Goal: Task Accomplishment & Management: Complete application form

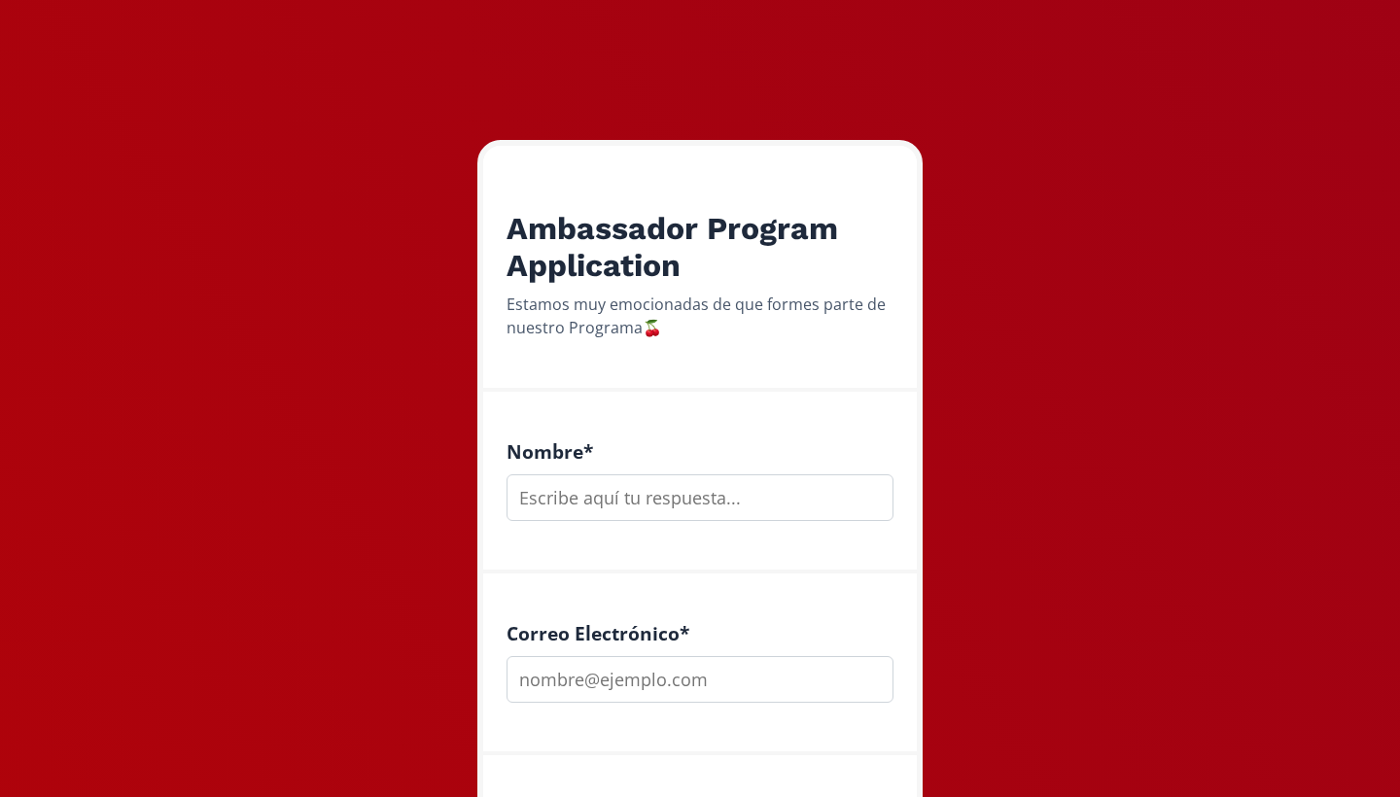
scroll to position [210, 0]
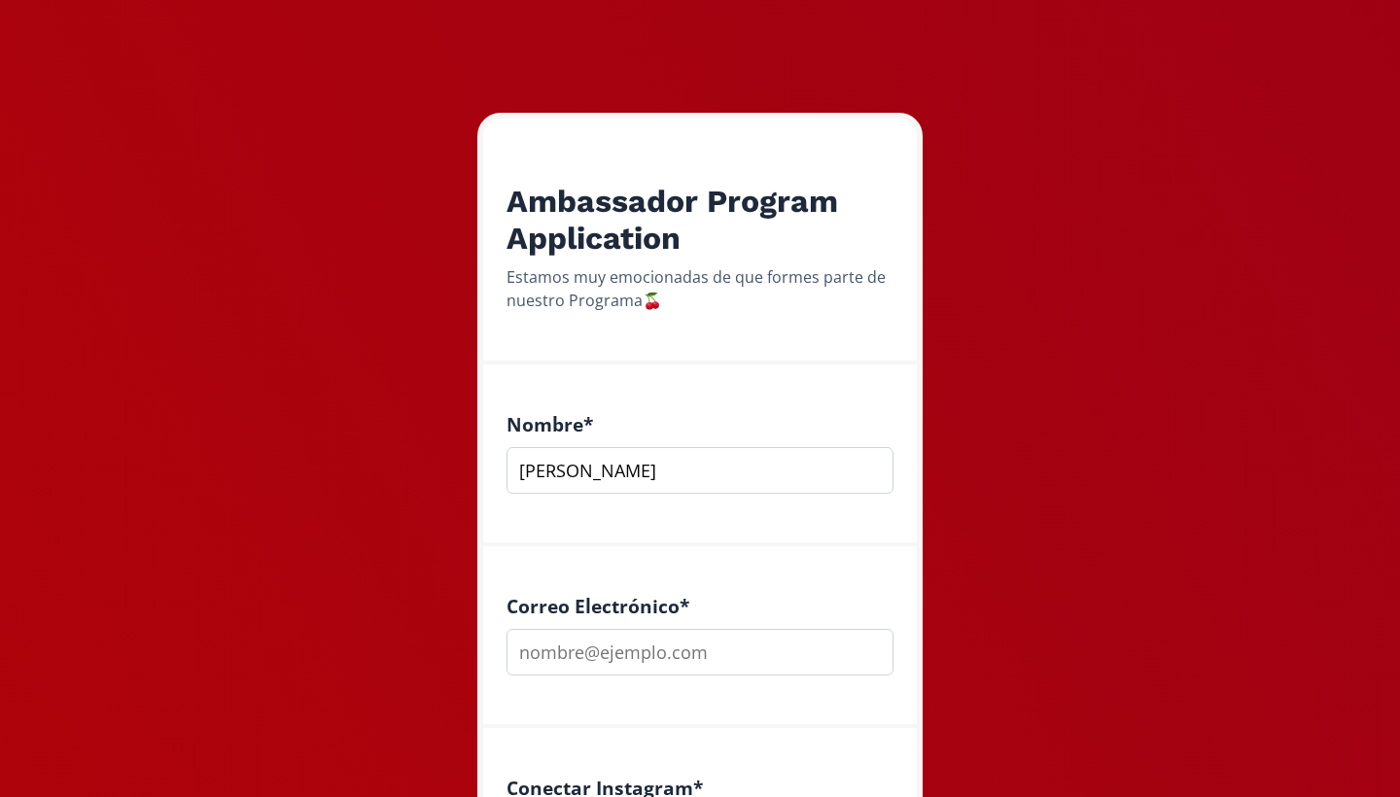
type input "[PERSON_NAME]"
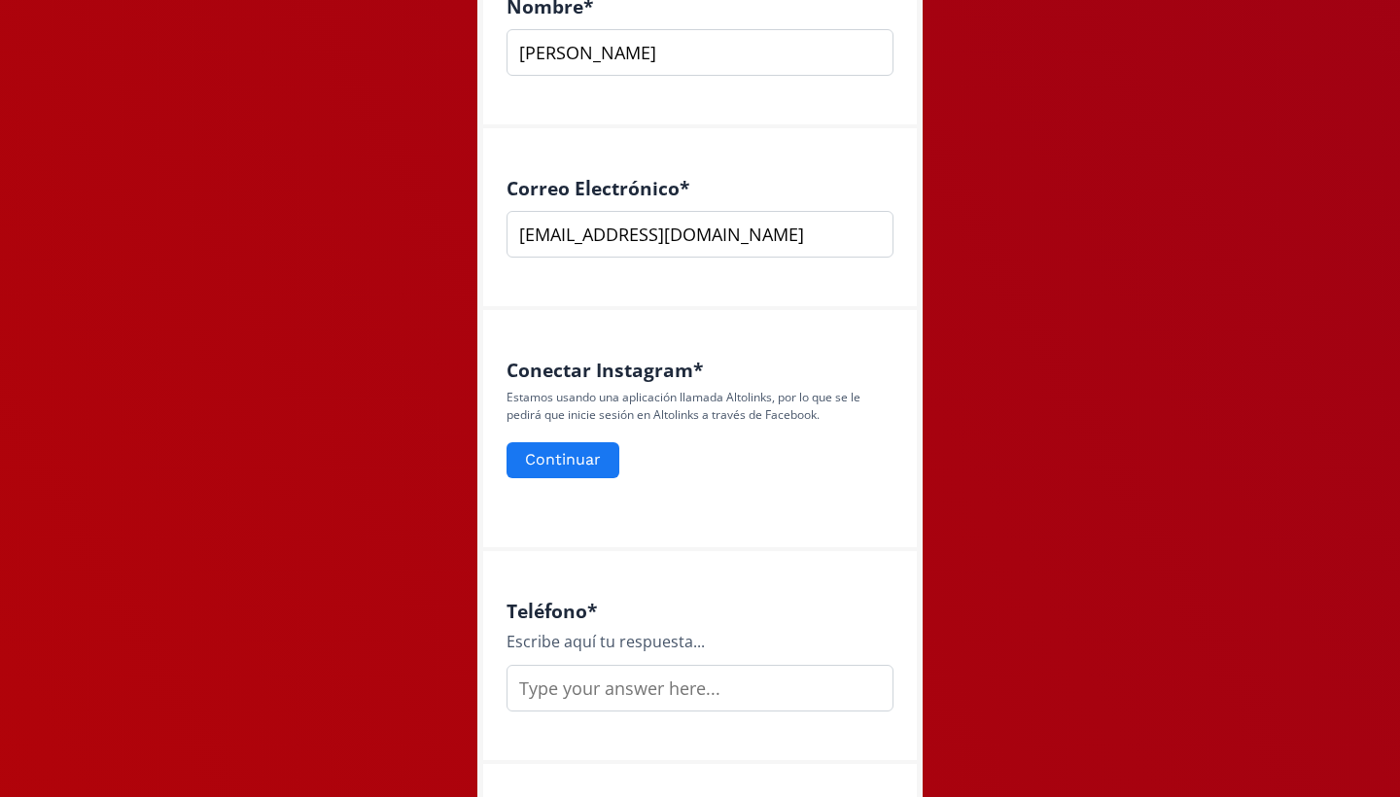
scroll to position [734, 0]
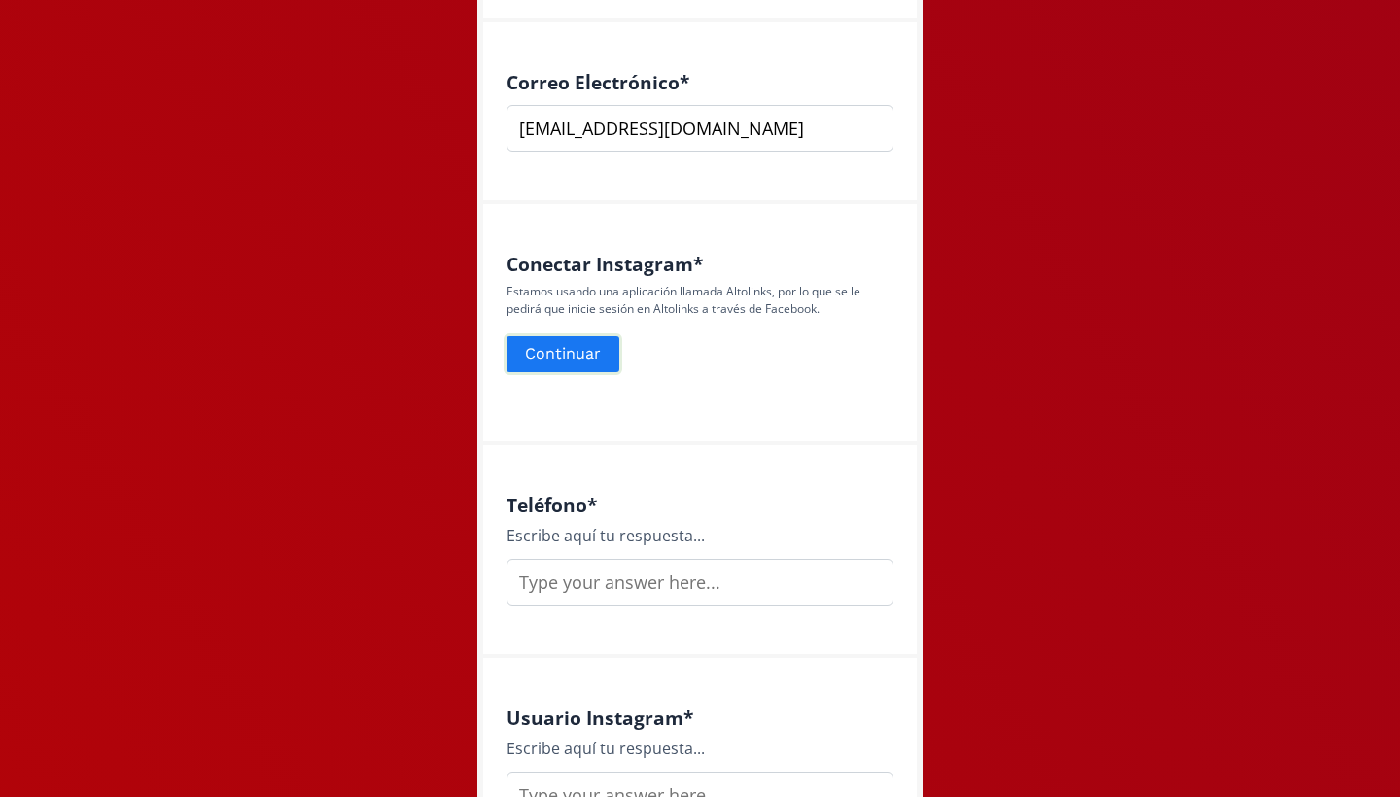
type input "[EMAIL_ADDRESS][DOMAIN_NAME]"
click at [579, 362] on button "Continuar" at bounding box center [563, 355] width 119 height 42
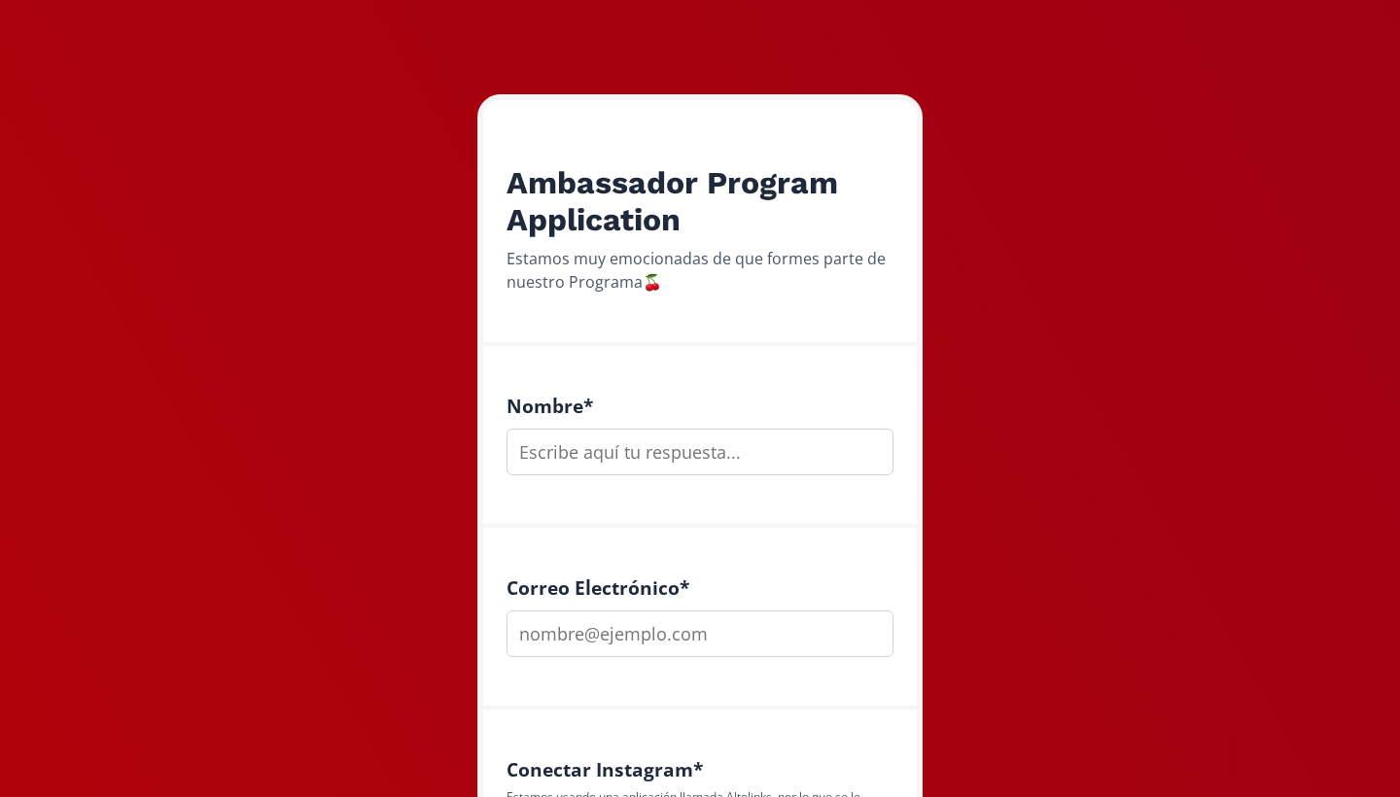
scroll to position [229, 0]
type input "[PERSON_NAME]"
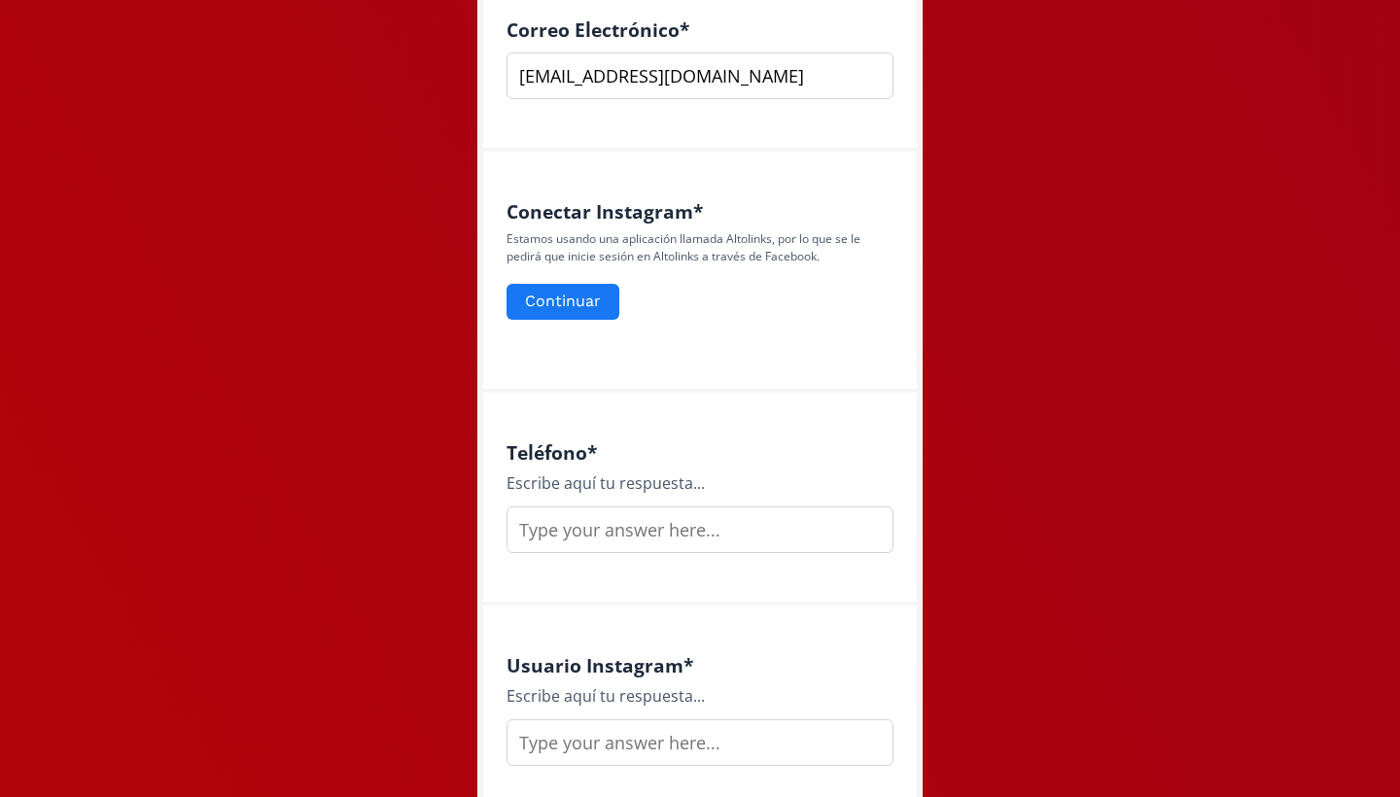
scroll to position [786, 0]
type input "[EMAIL_ADDRESS][DOMAIN_NAME]"
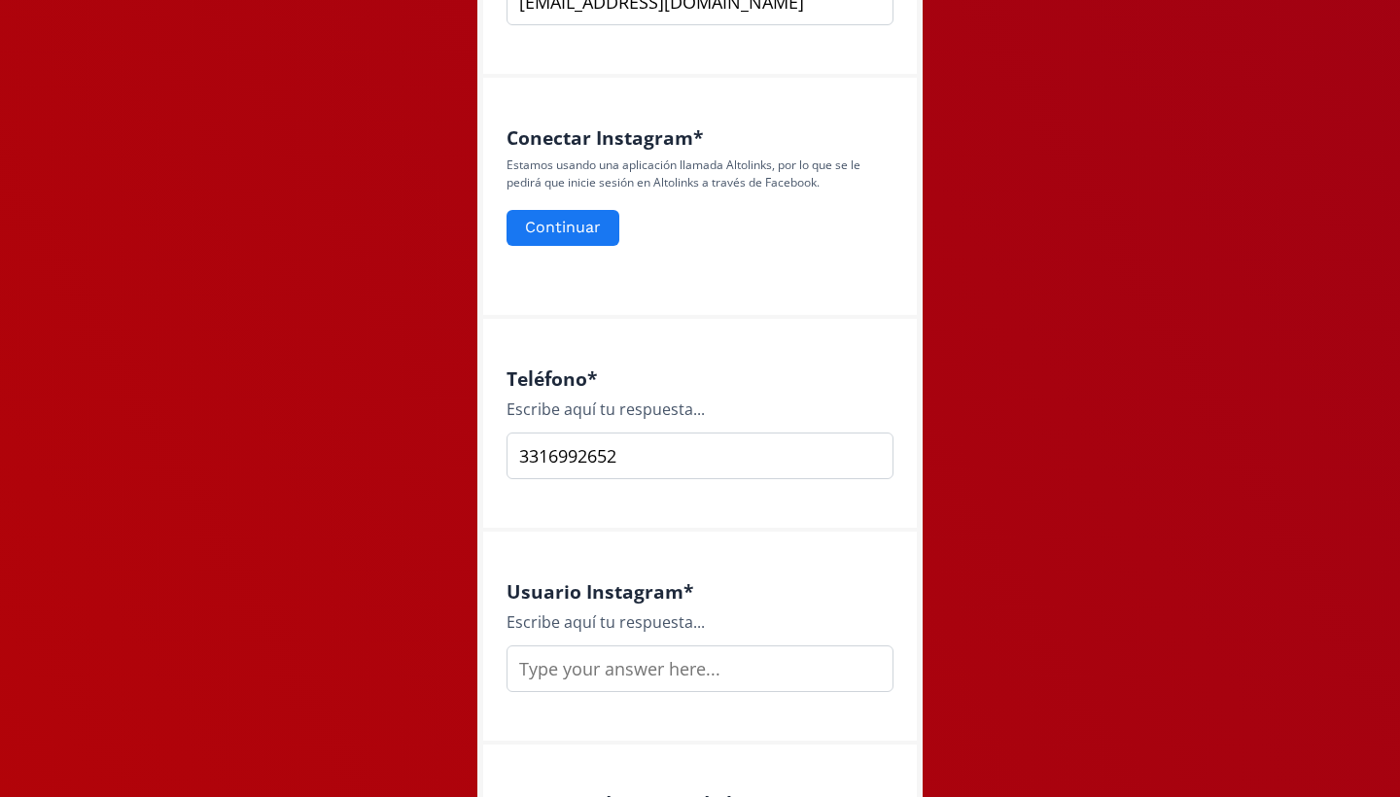
scroll to position [862, 0]
type input "3316992652"
click at [611, 667] on input "text" at bounding box center [700, 668] width 387 height 47
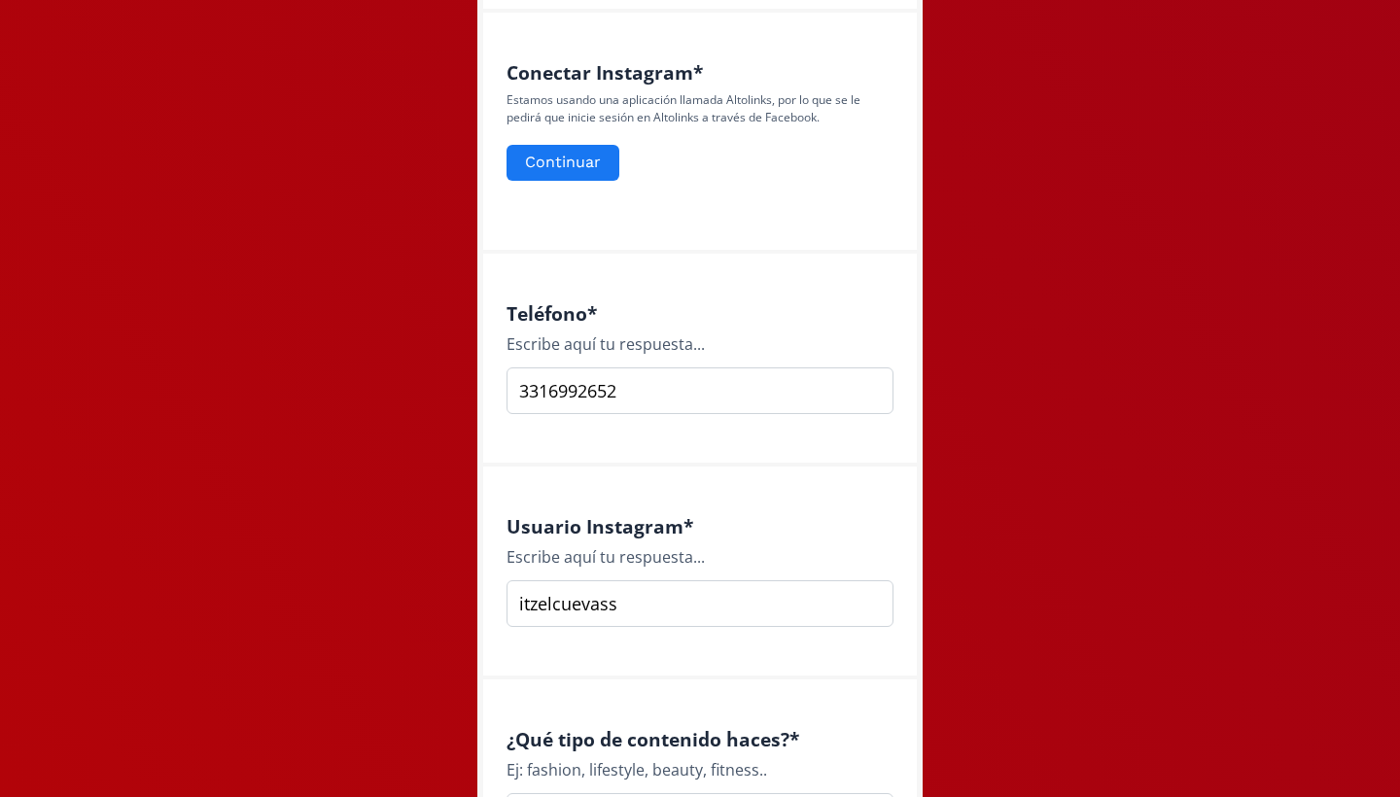
scroll to position [930, 0]
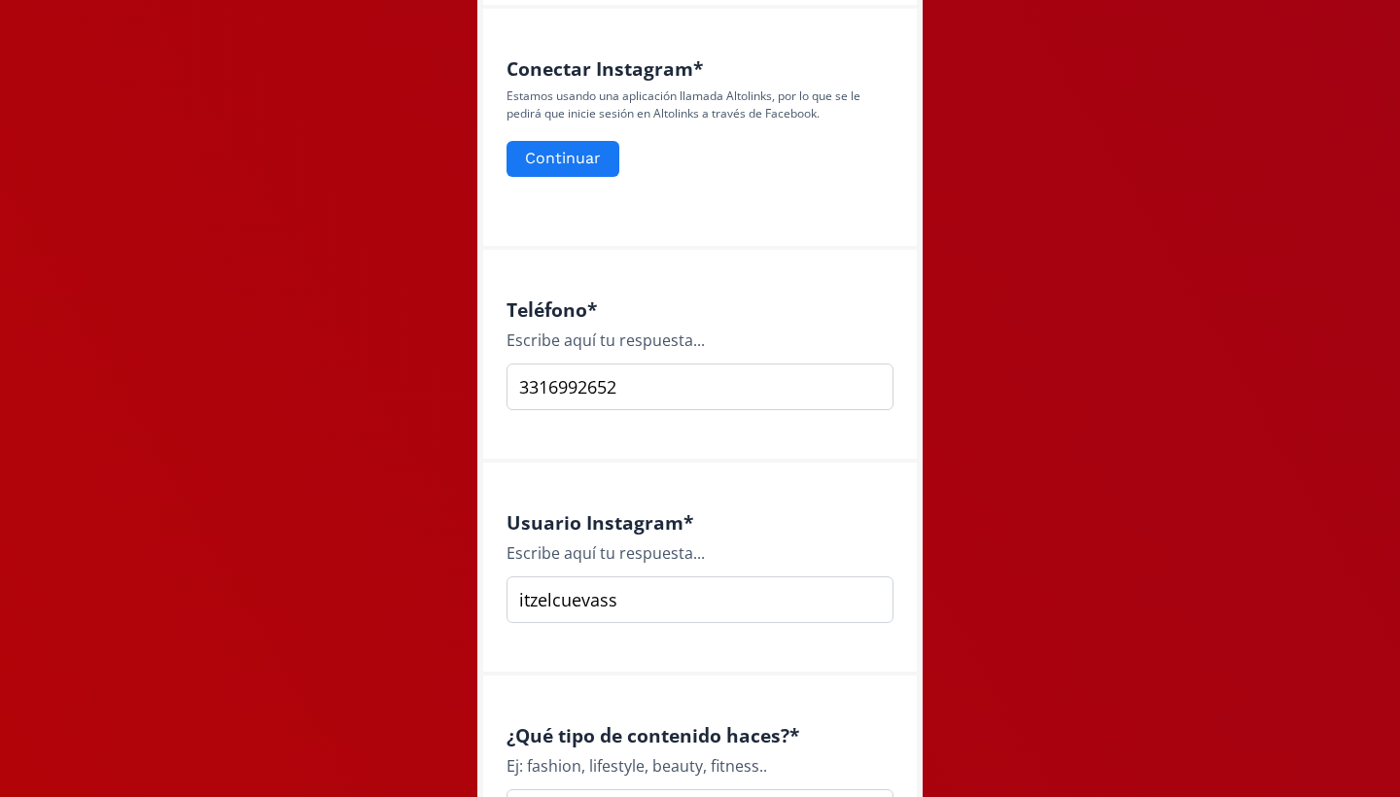
click at [516, 597] on input "itzelcuevass" at bounding box center [700, 600] width 387 height 47
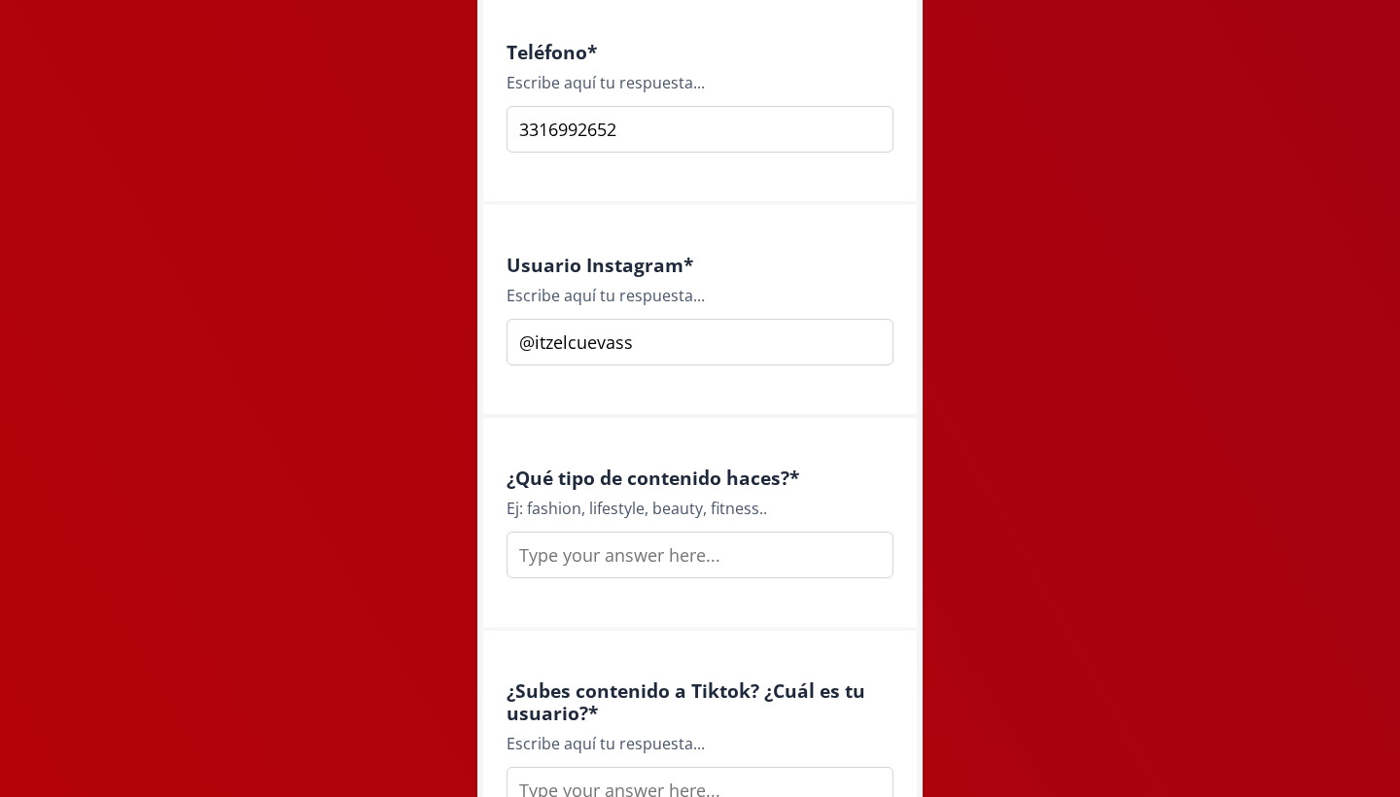
scroll to position [1198, 0]
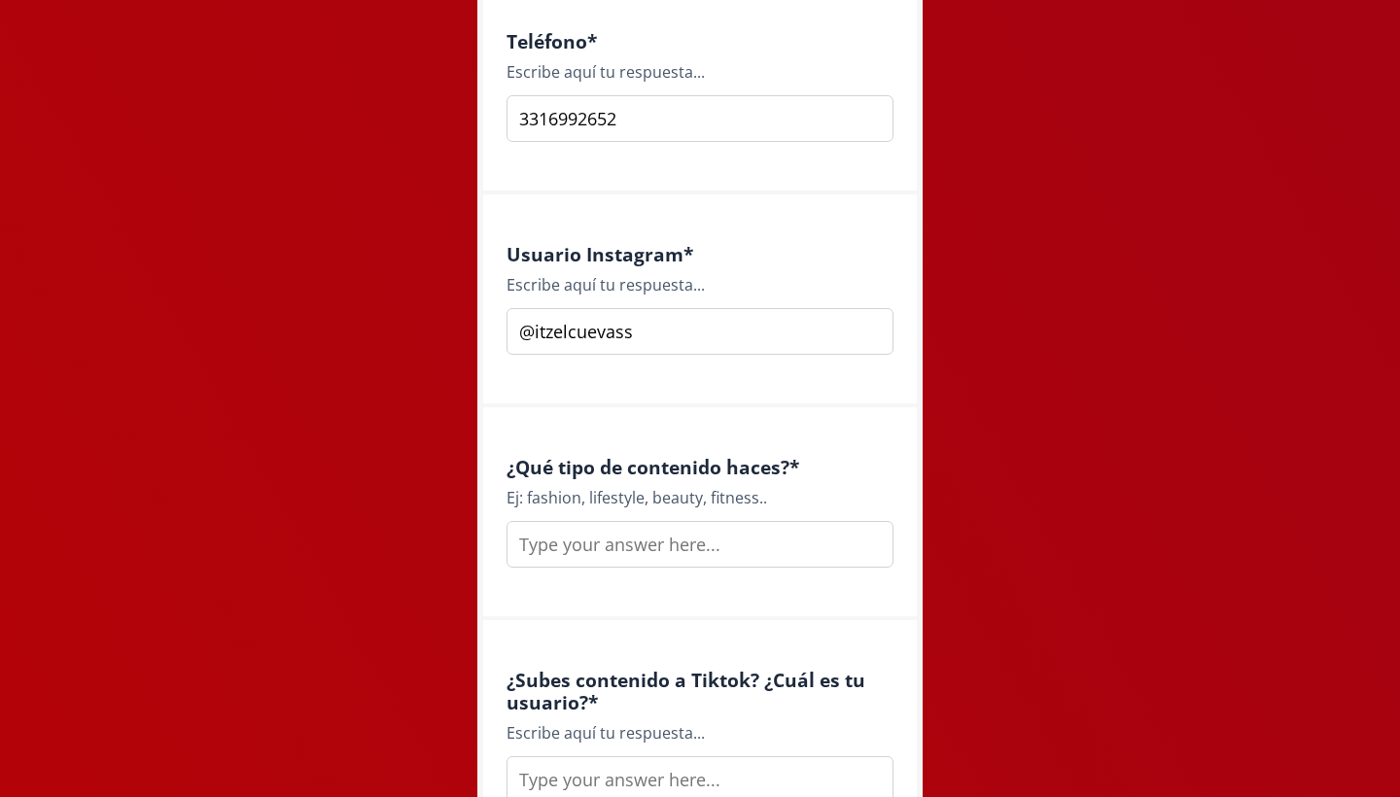
type input "@itzelcuevass"
click at [672, 540] on input "text" at bounding box center [700, 544] width 387 height 47
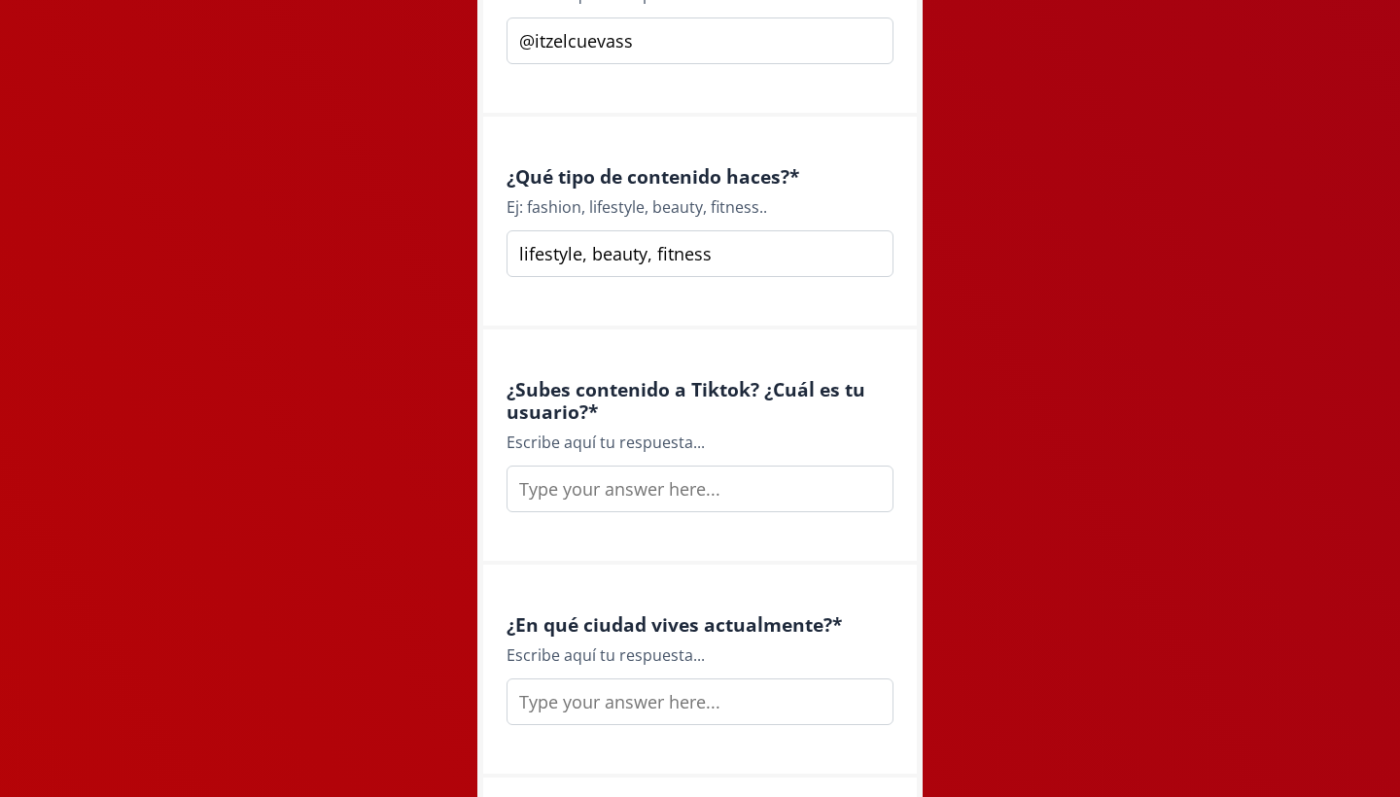
scroll to position [1487, 0]
type input "lifestyle, beauty, fitness"
click at [661, 501] on input "text" at bounding box center [700, 491] width 387 height 47
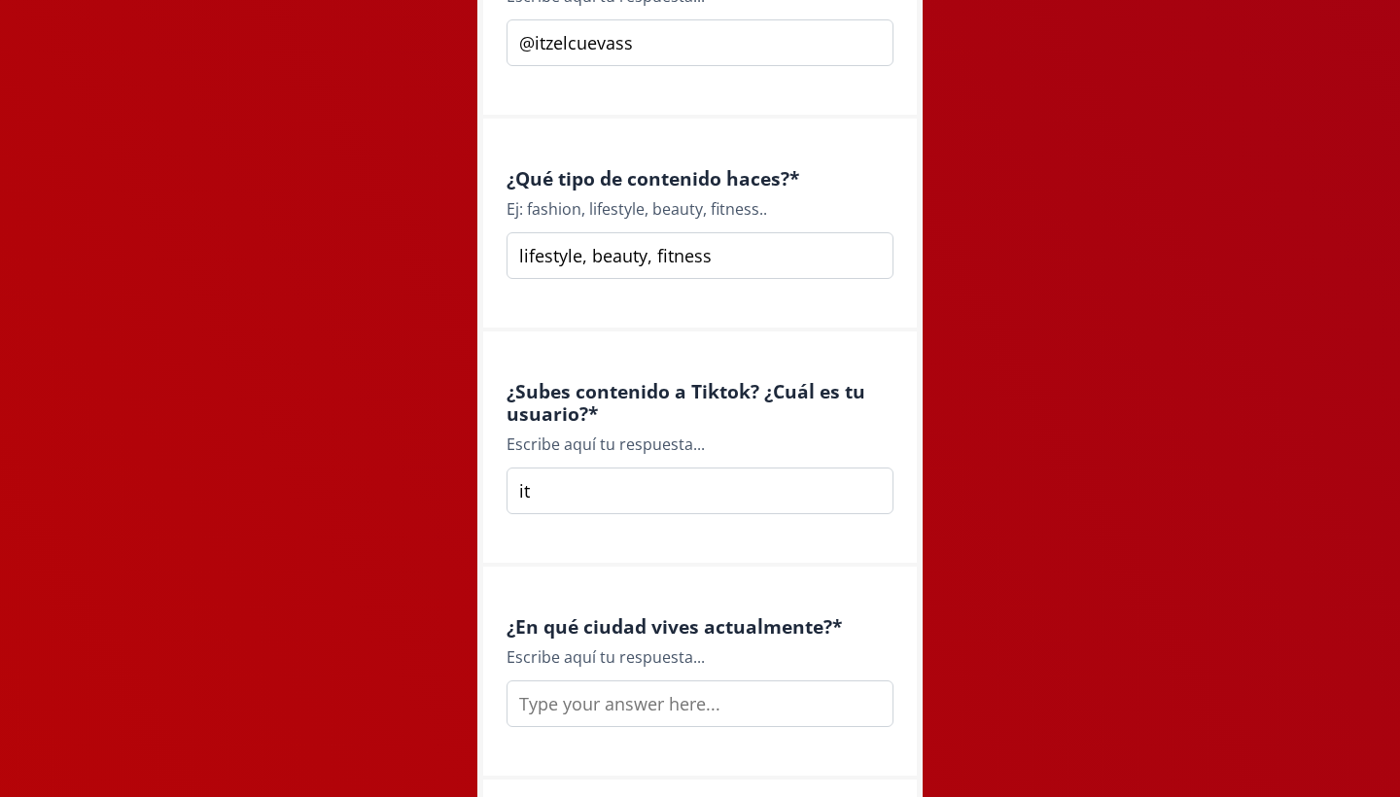
type input "i"
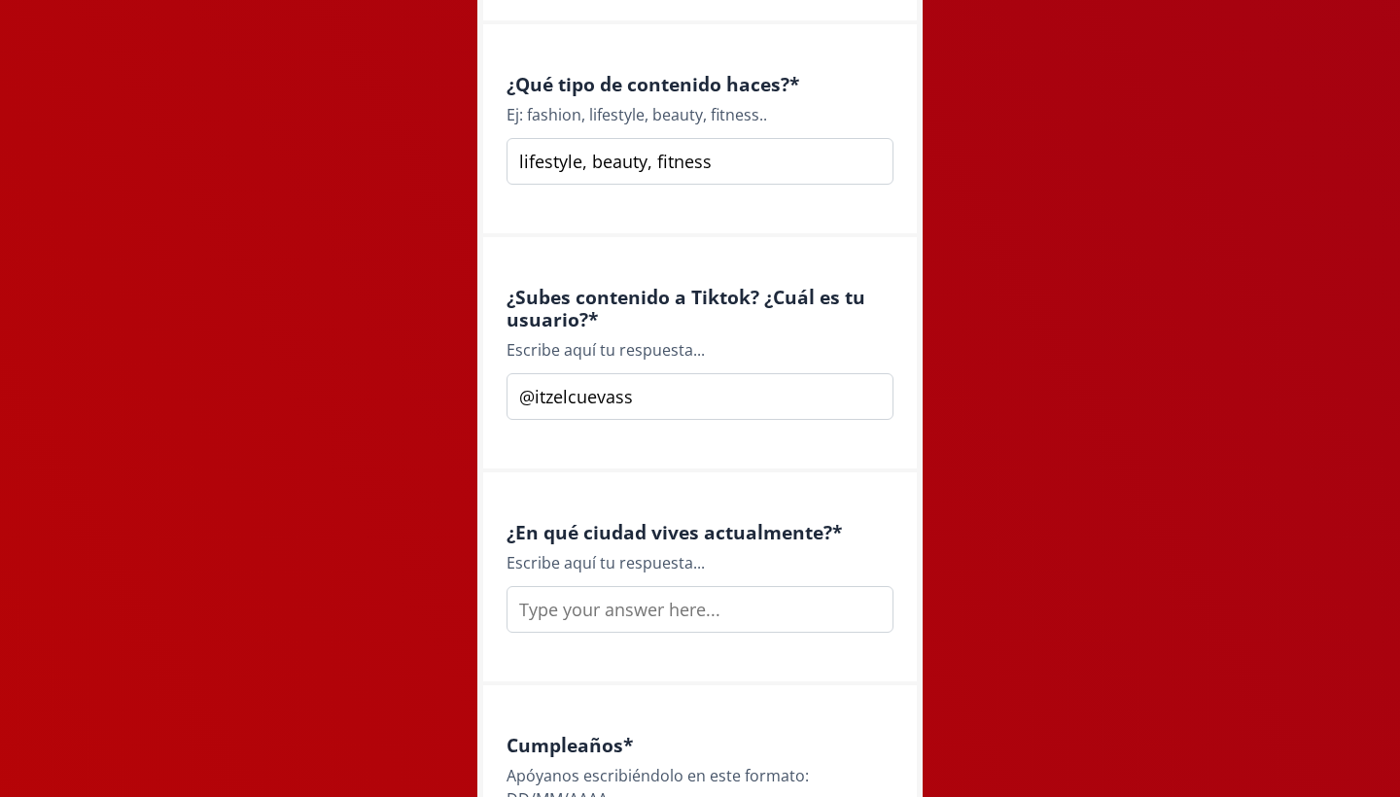
scroll to position [1629, 0]
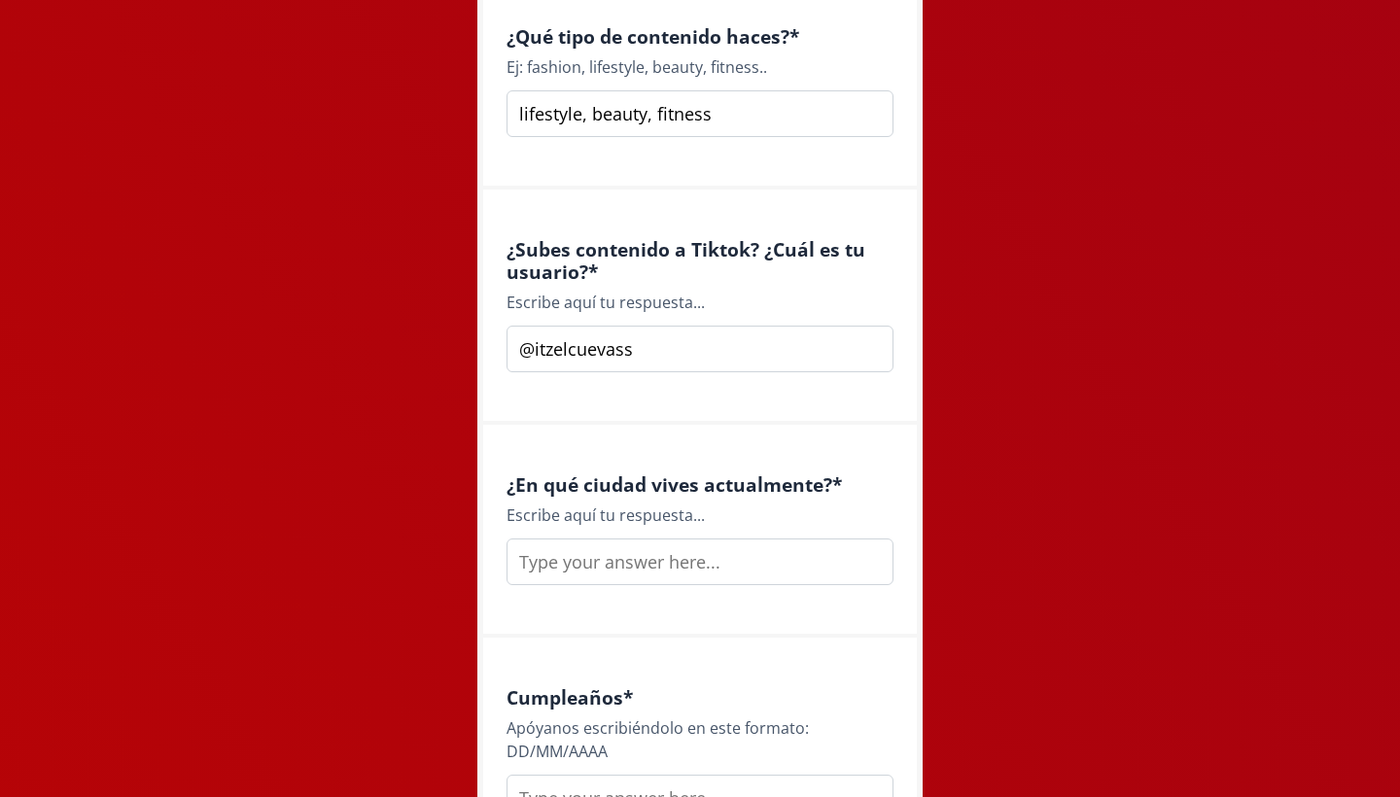
type input "@itzelcuevass"
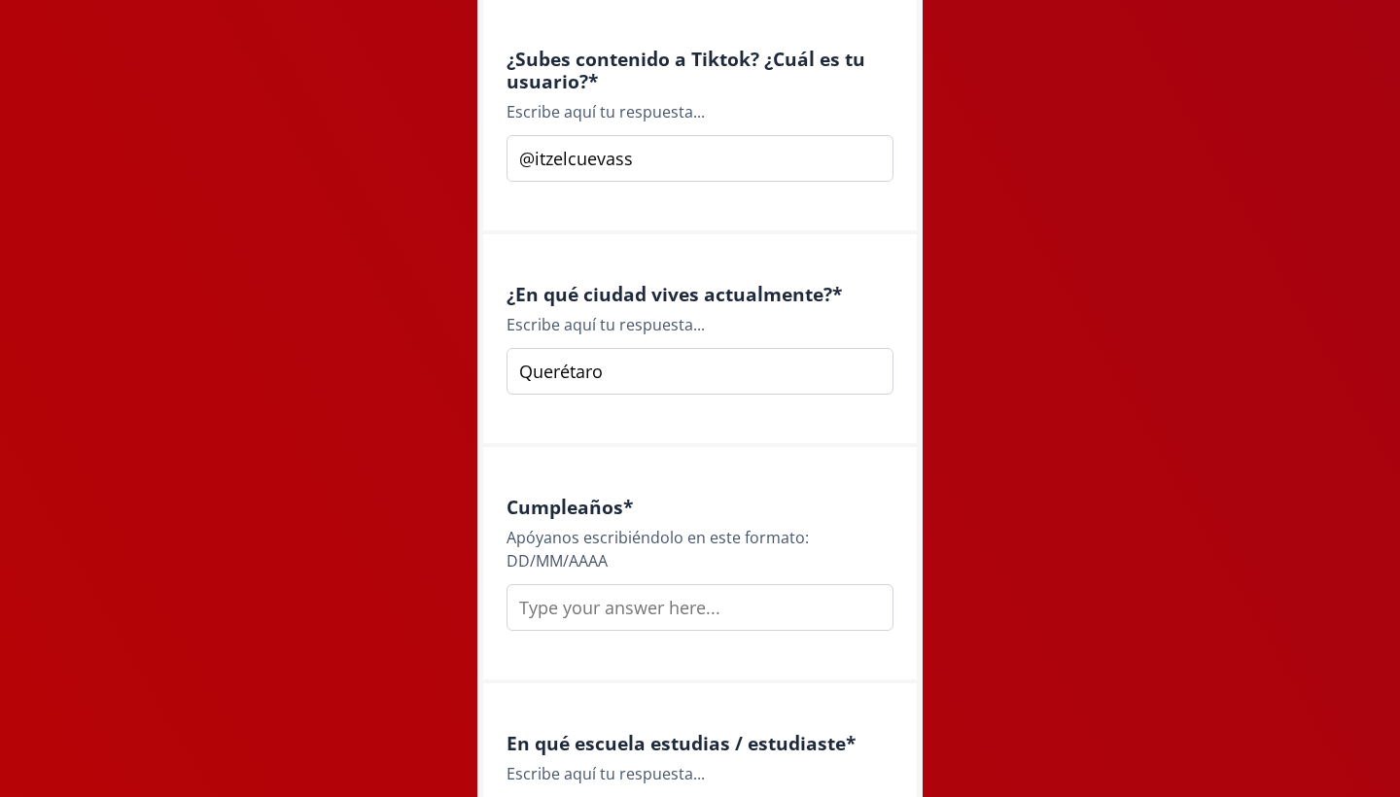
scroll to position [1861, 0]
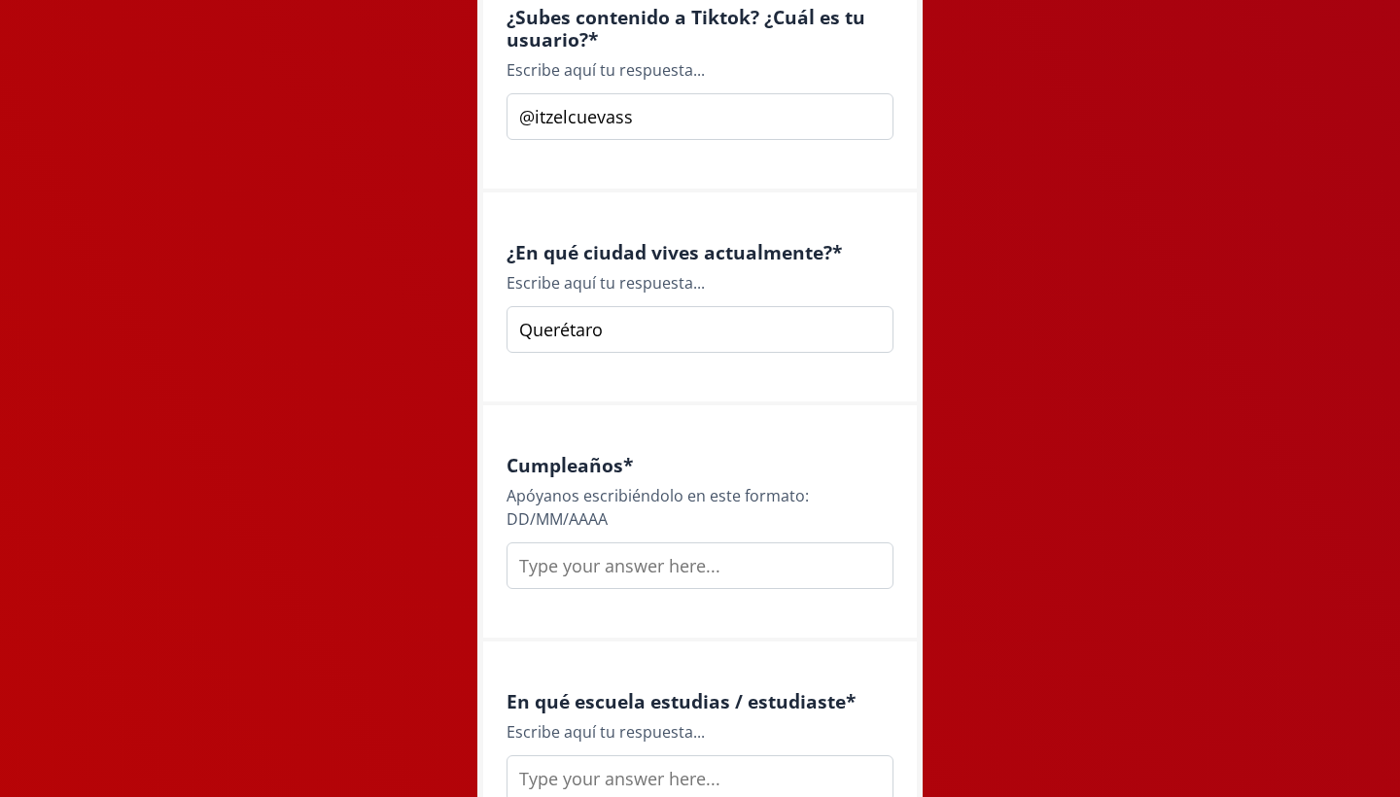
type input "Querétaro"
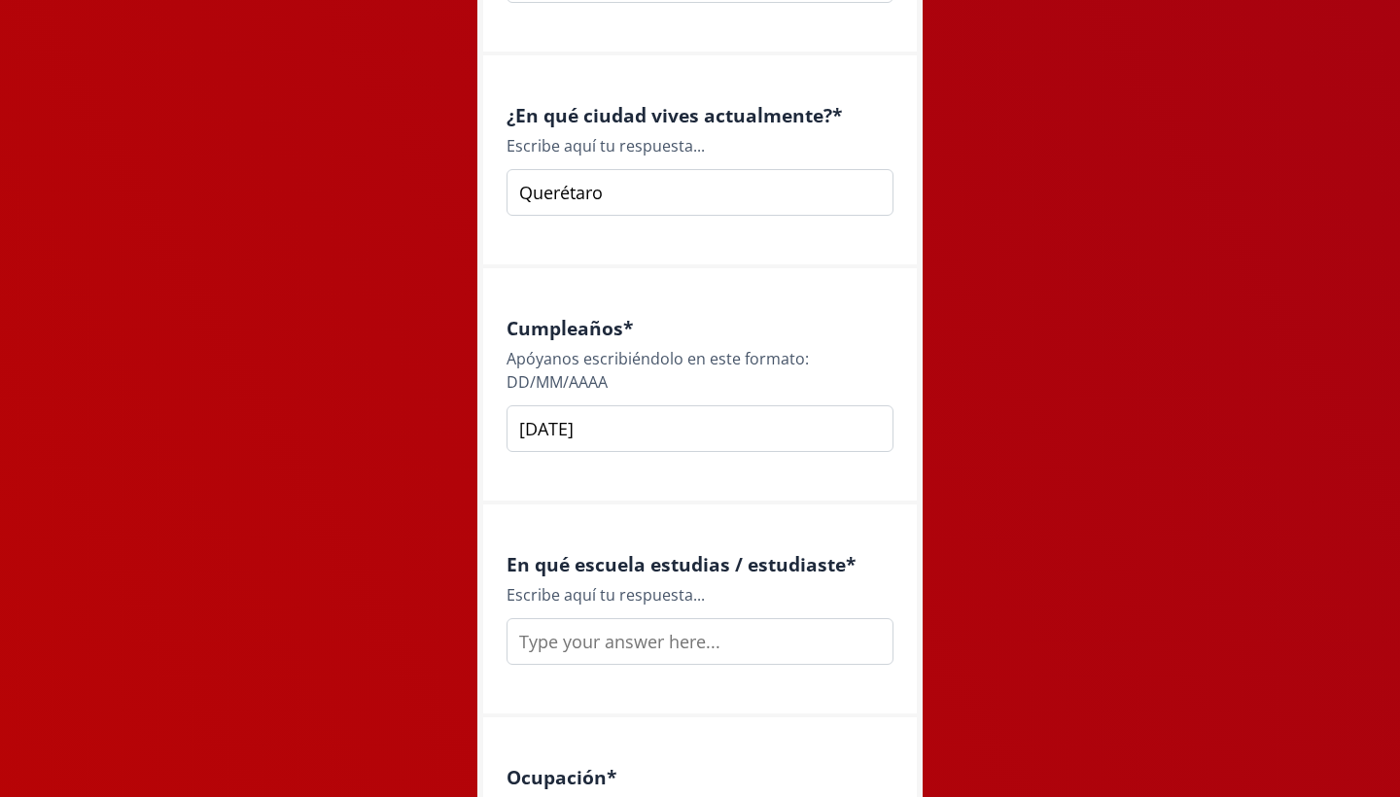
scroll to position [2008, 0]
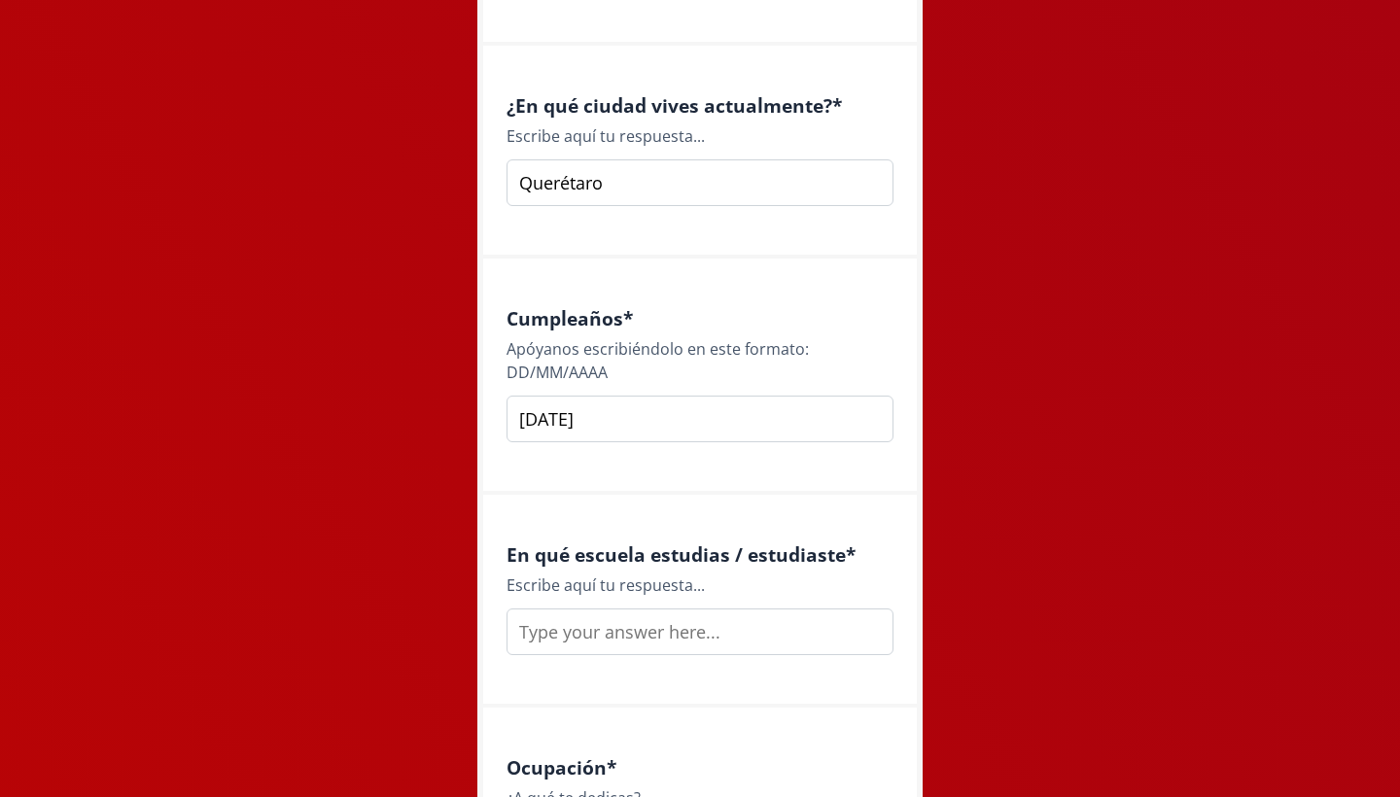
type input "[DATE]"
click at [575, 637] on input "text" at bounding box center [700, 632] width 387 height 47
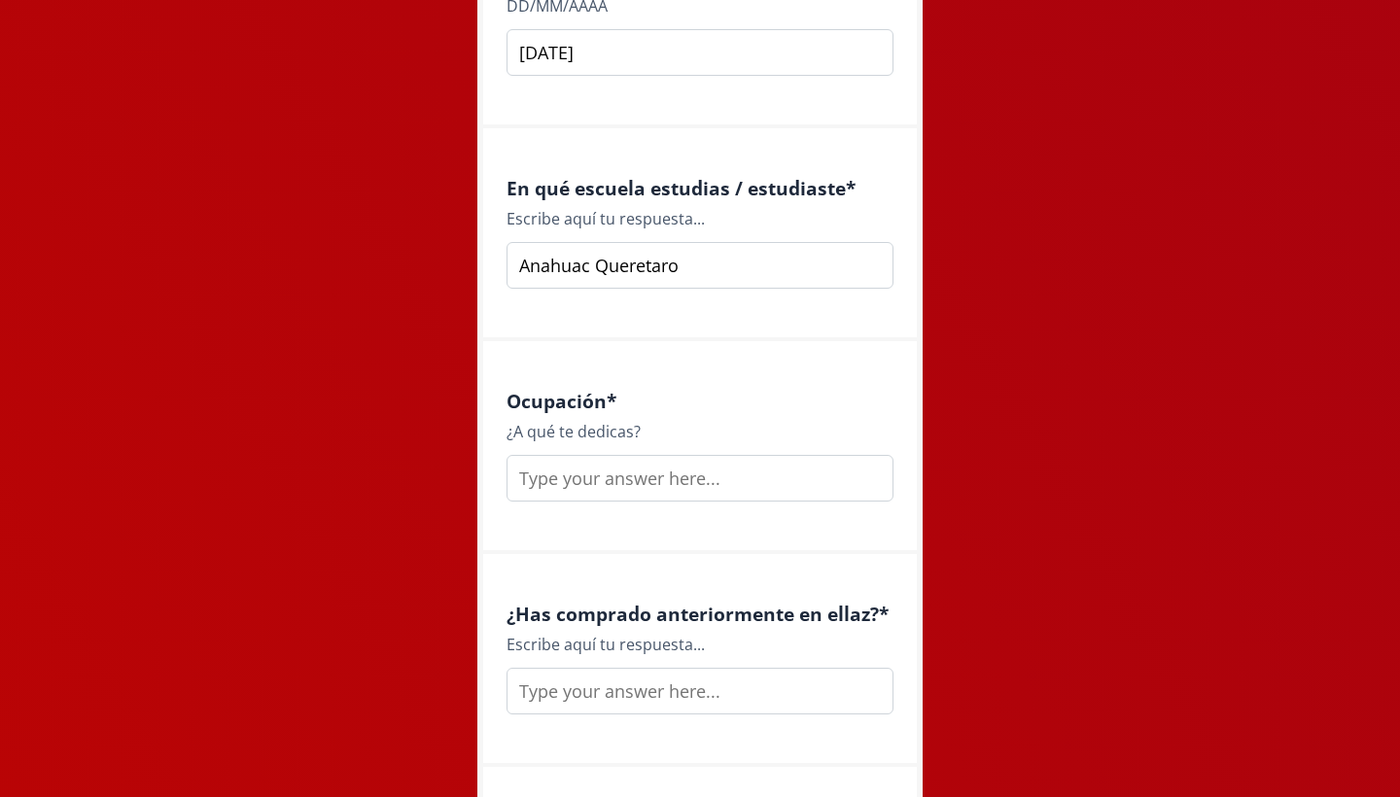
scroll to position [2372, 0]
type input "Anahuac Queretaro"
click at [559, 495] on input "text" at bounding box center [700, 481] width 387 height 47
click at [557, 684] on input "text" at bounding box center [700, 694] width 387 height 47
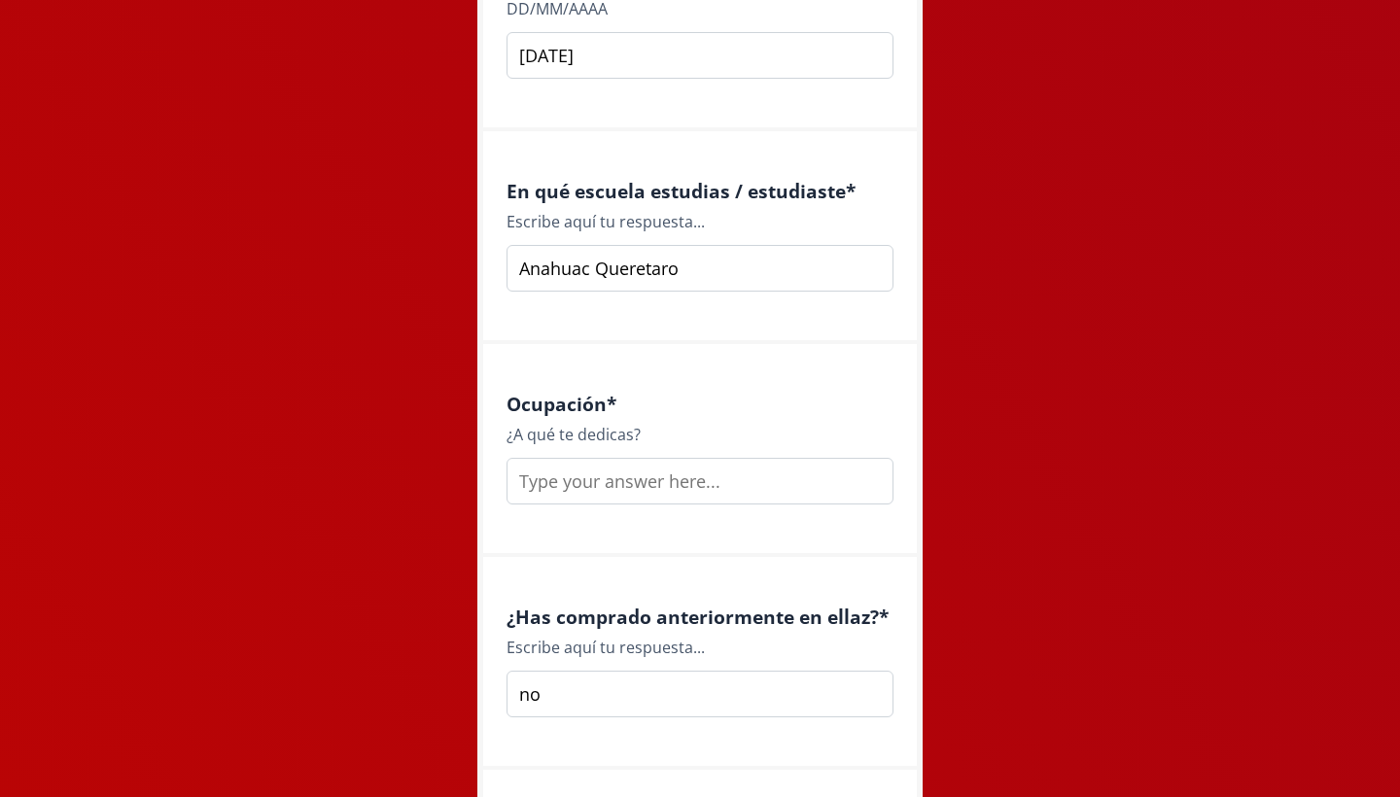
type input "no"
click at [599, 483] on input "text" at bounding box center [700, 481] width 387 height 47
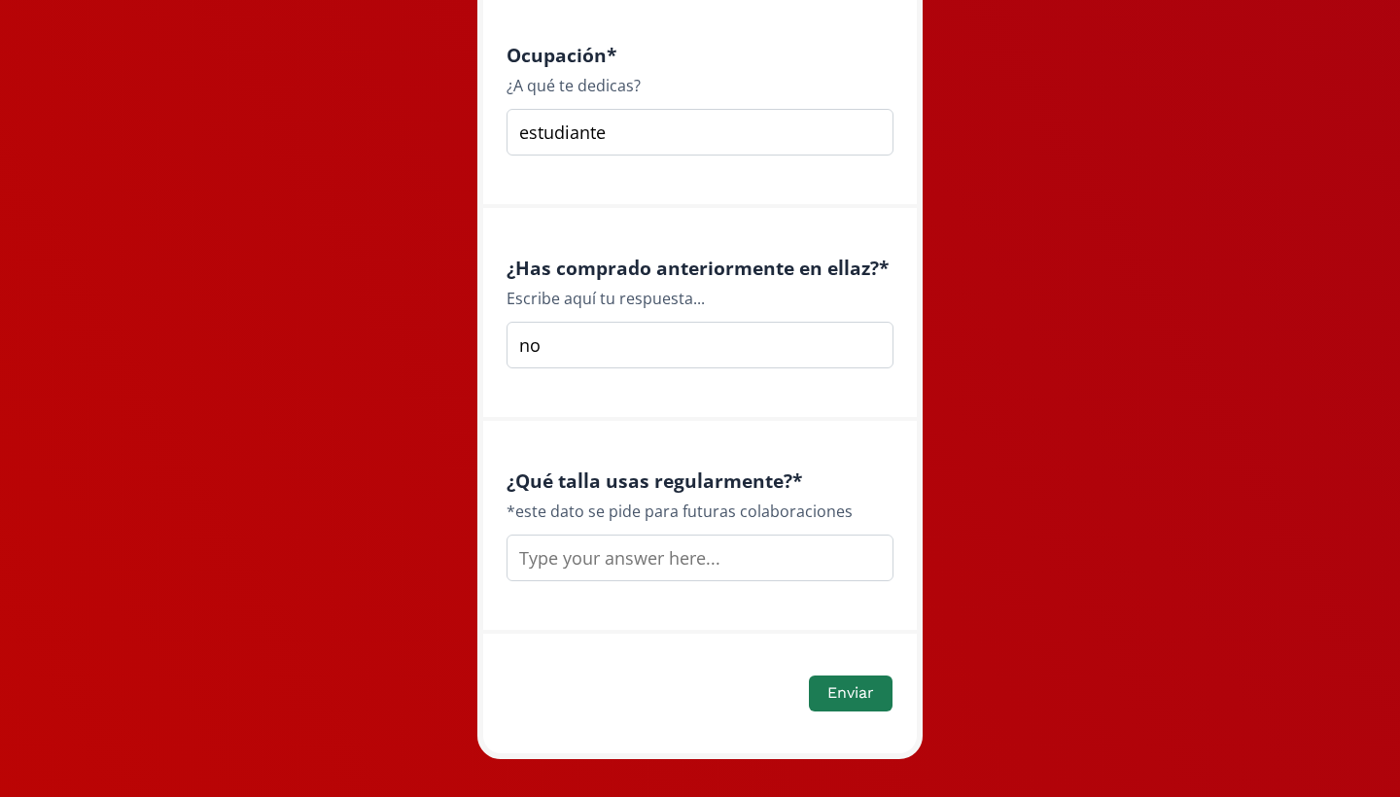
scroll to position [2722, 0]
type input "estudiante"
click at [560, 553] on input "text" at bounding box center [700, 557] width 387 height 47
type input "xs, s"
